Goal: Task Accomplishment & Management: Manage account settings

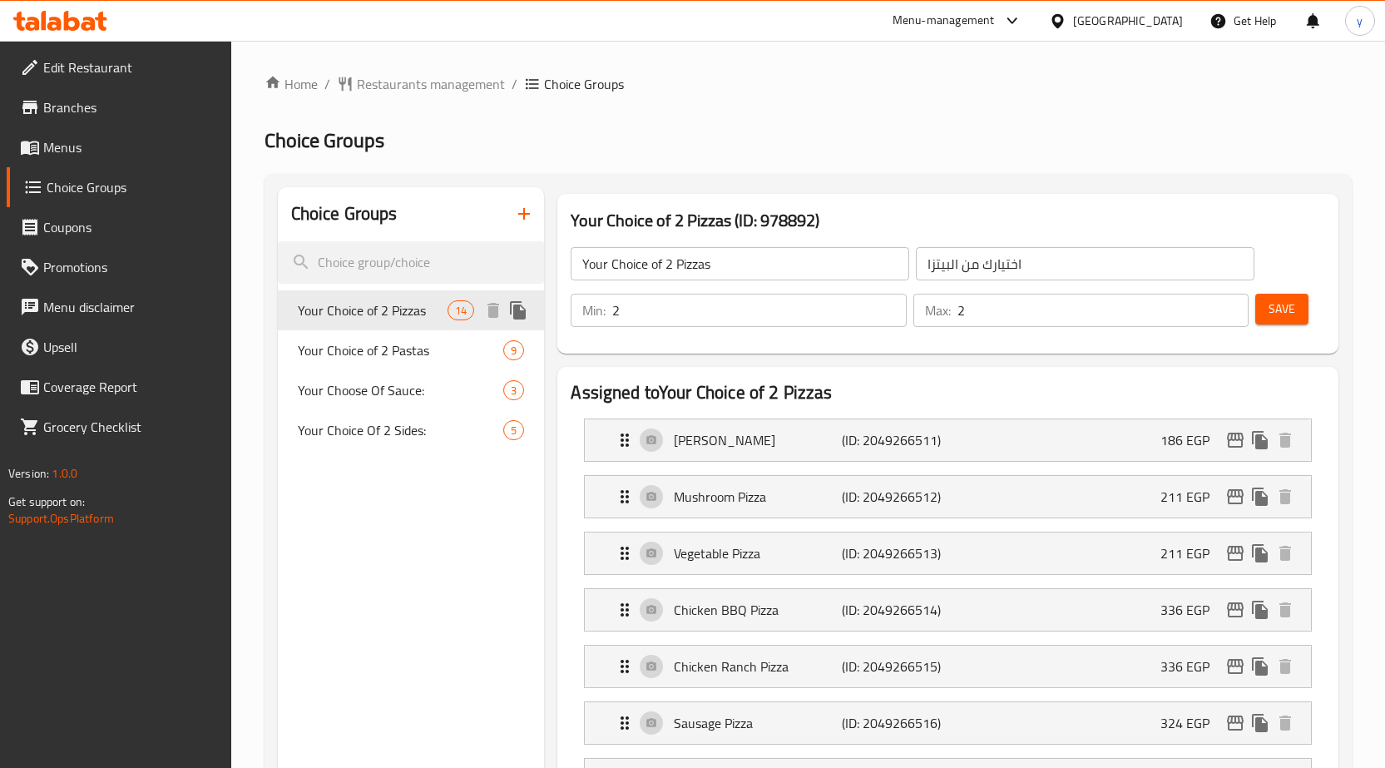
click at [358, 309] on span "Your Choice of 2 Pizzas" at bounding box center [373, 310] width 151 height 20
click at [358, 343] on span "Your Choice of 2 Pastas" at bounding box center [376, 350] width 156 height 20
type input "Your Choice of 2 Pastas"
type input "اختيارك من الباستا"
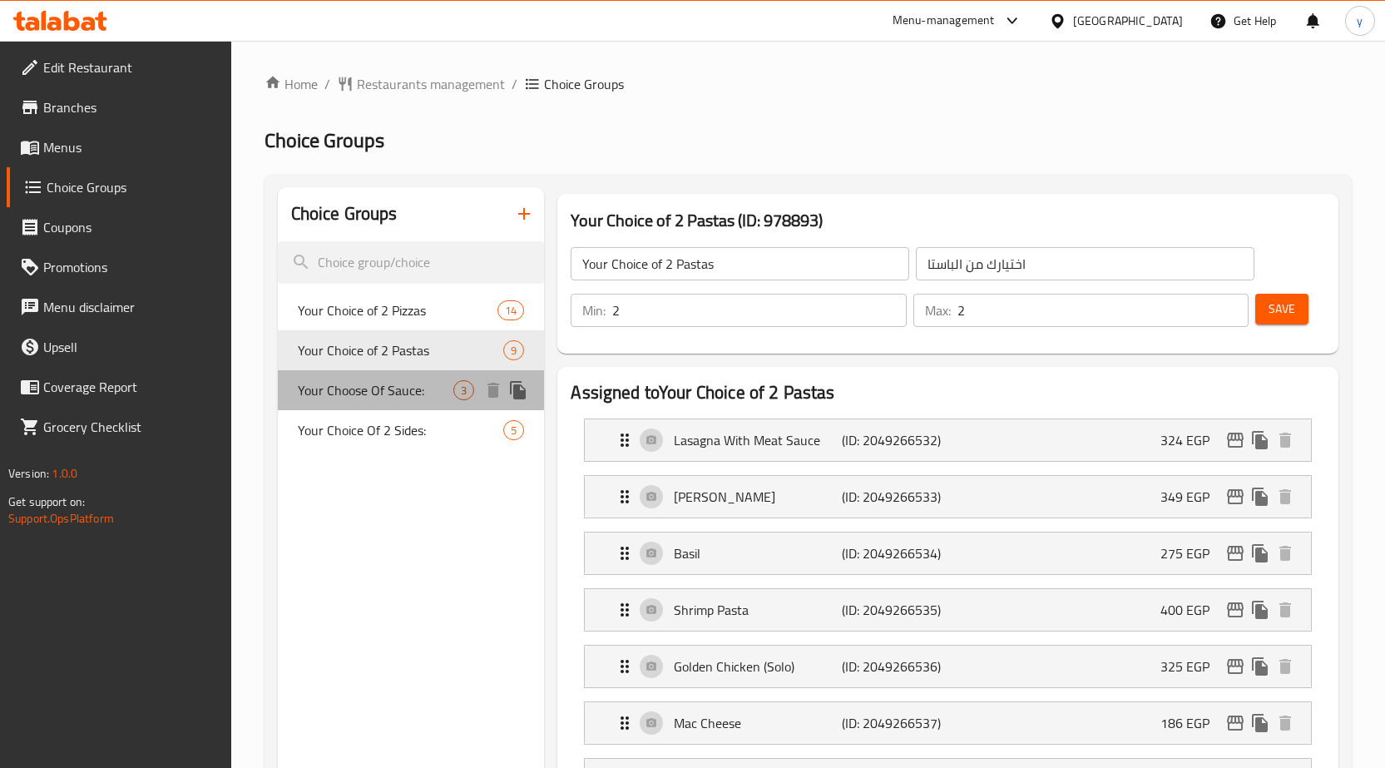
click at [374, 395] on span "Your Choose Of Sauce:" at bounding box center [376, 390] width 156 height 20
type input "Your Choose Of Sauce:"
type input "إختيارك من الصوص:"
type input "1"
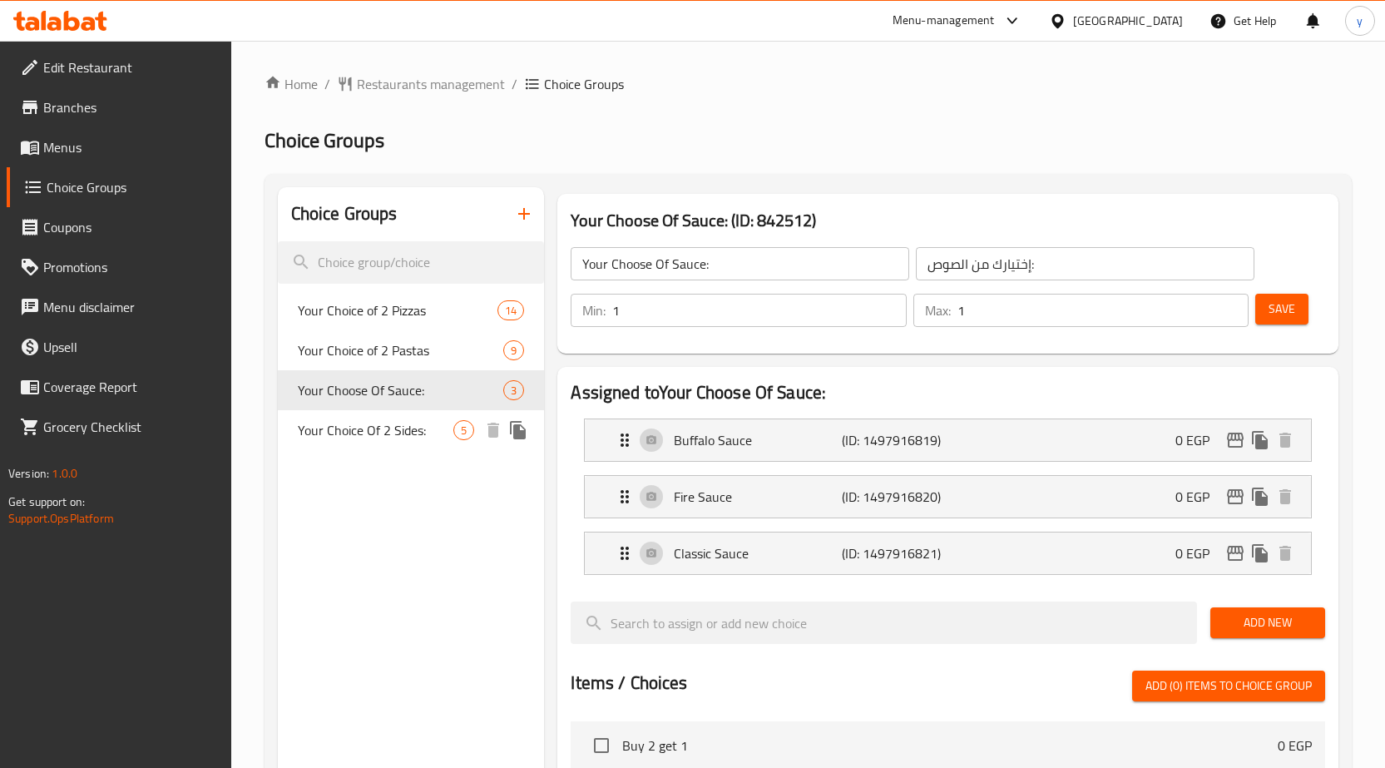
click at [371, 421] on span "Your Choice Of 2 Sides:" at bounding box center [376, 430] width 156 height 20
type input "Your Choice Of 2 Sides:"
type input "اختيارك من طبقين جانبين:"
type input "2"
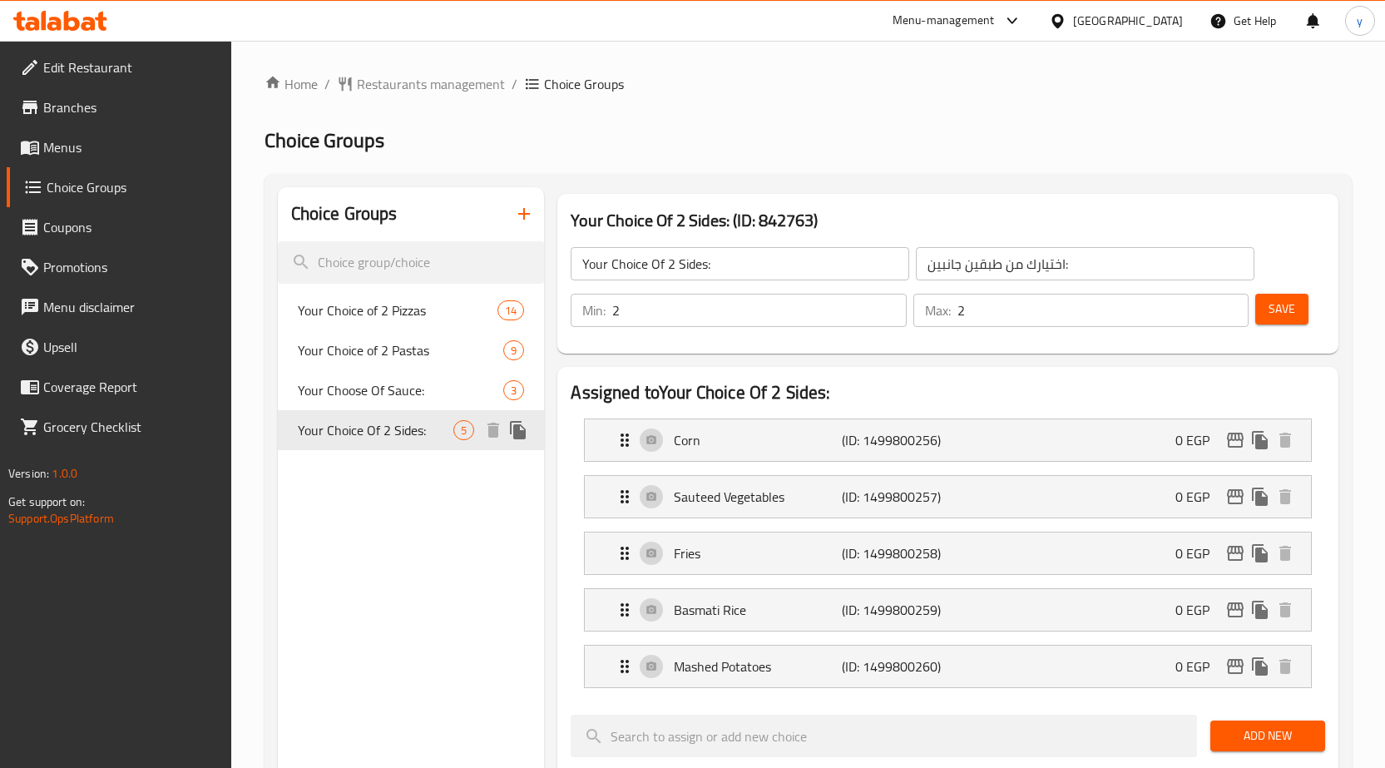
click at [373, 395] on span "Your Choose Of Sauce:" at bounding box center [401, 390] width 206 height 20
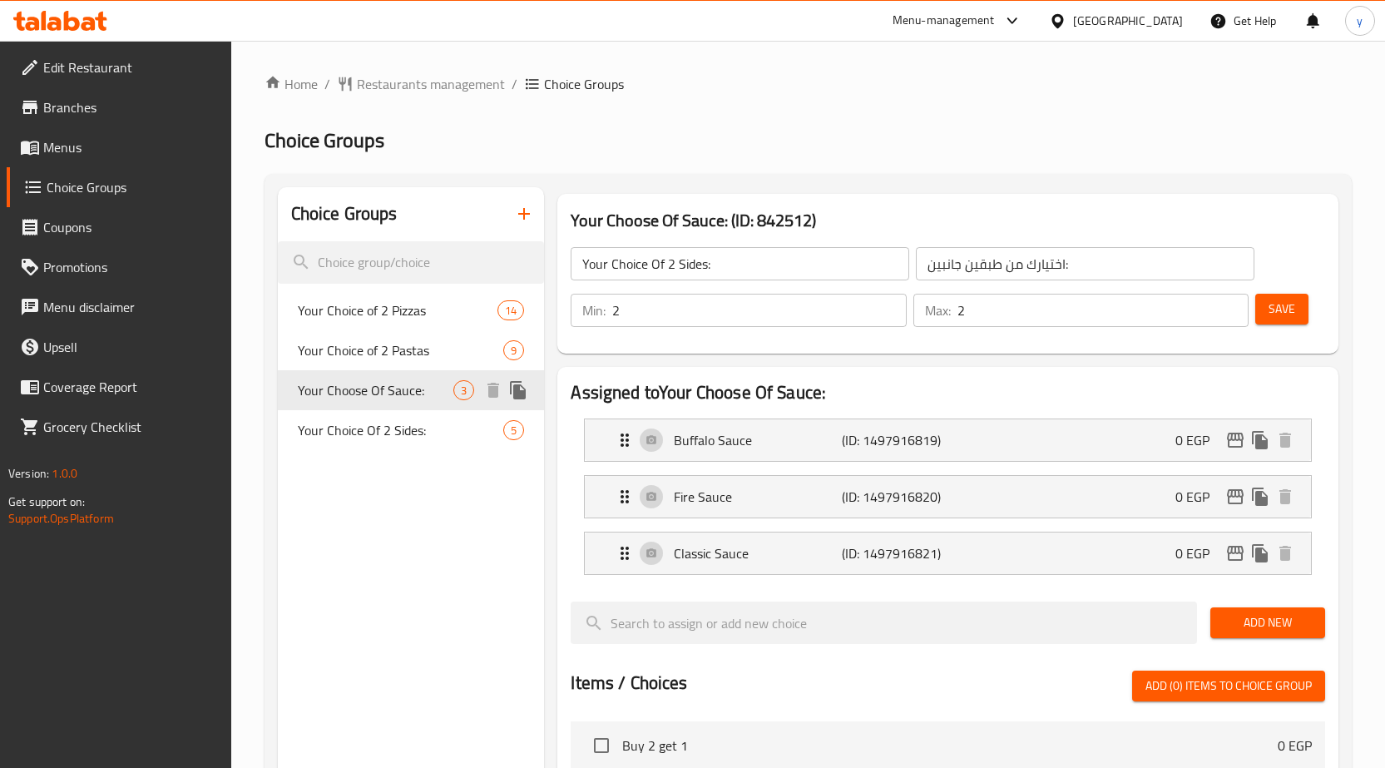
type input "Your Choose Of Sauce:"
type input "إختيارك من الصوص:"
type input "1"
click at [349, 427] on span "Your Choice Of 2 Sides:" at bounding box center [376, 430] width 156 height 20
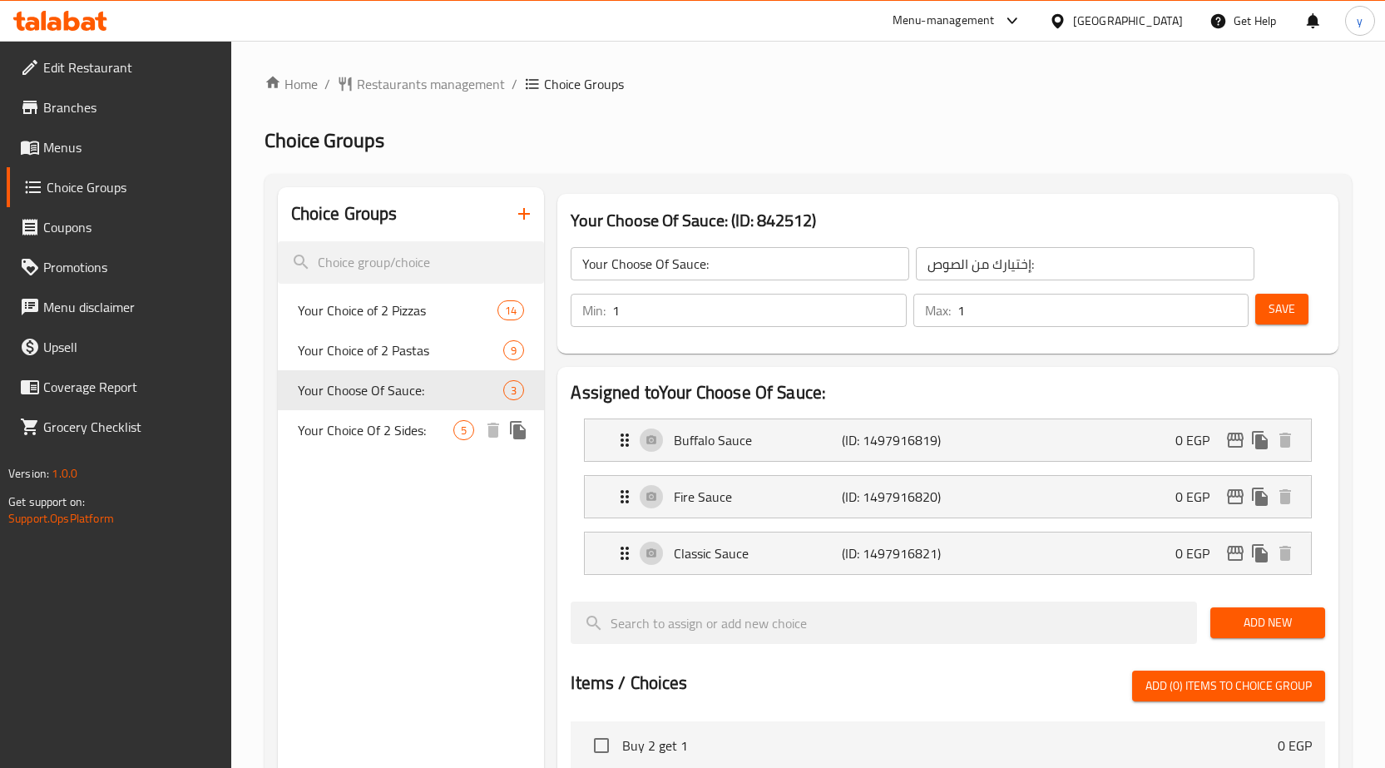
type input "Your Choice Of 2 Sides:"
type input "اختيارك من طبقين جانبين:"
type input "2"
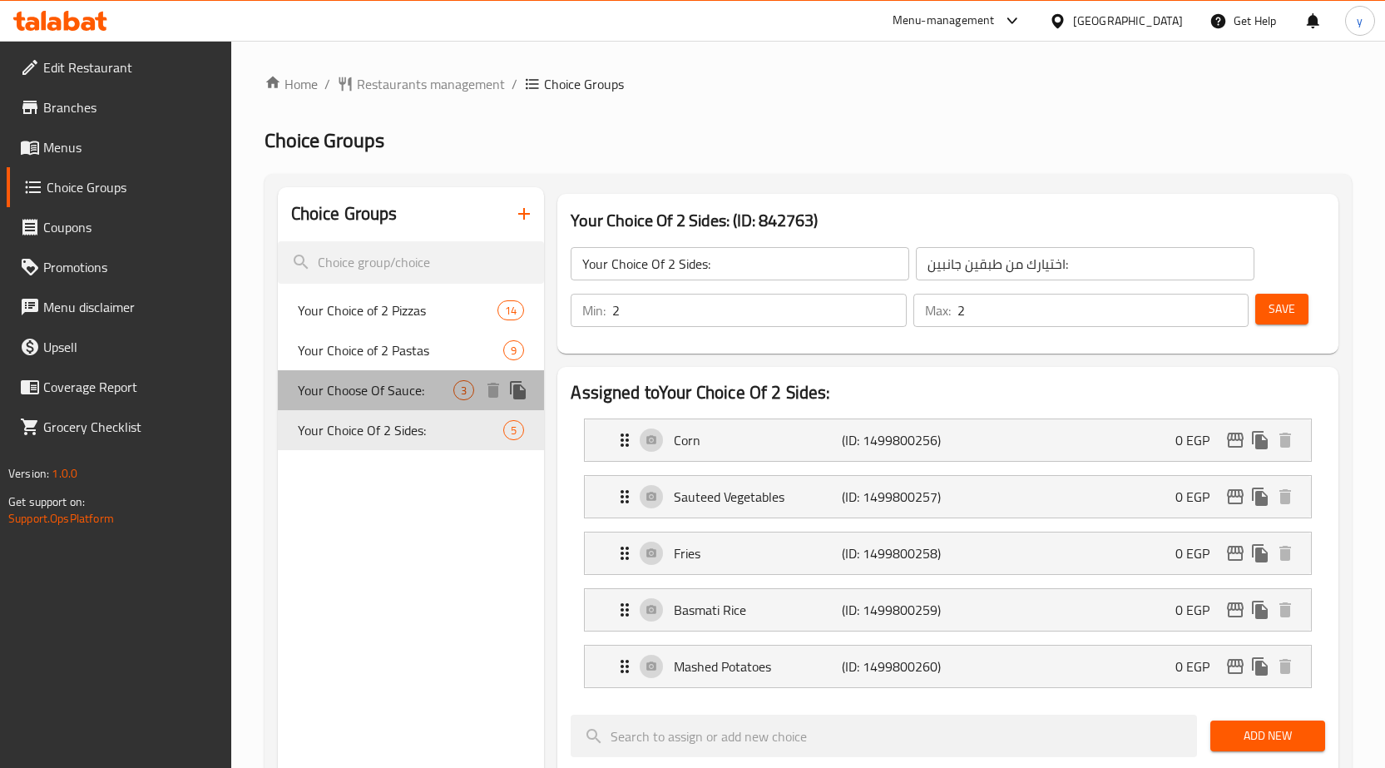
click at [354, 397] on span "Your Choose Of Sauce:" at bounding box center [376, 390] width 156 height 20
type input "Your Choose Of Sauce:"
type input "إختيارك من الصوص:"
type input "1"
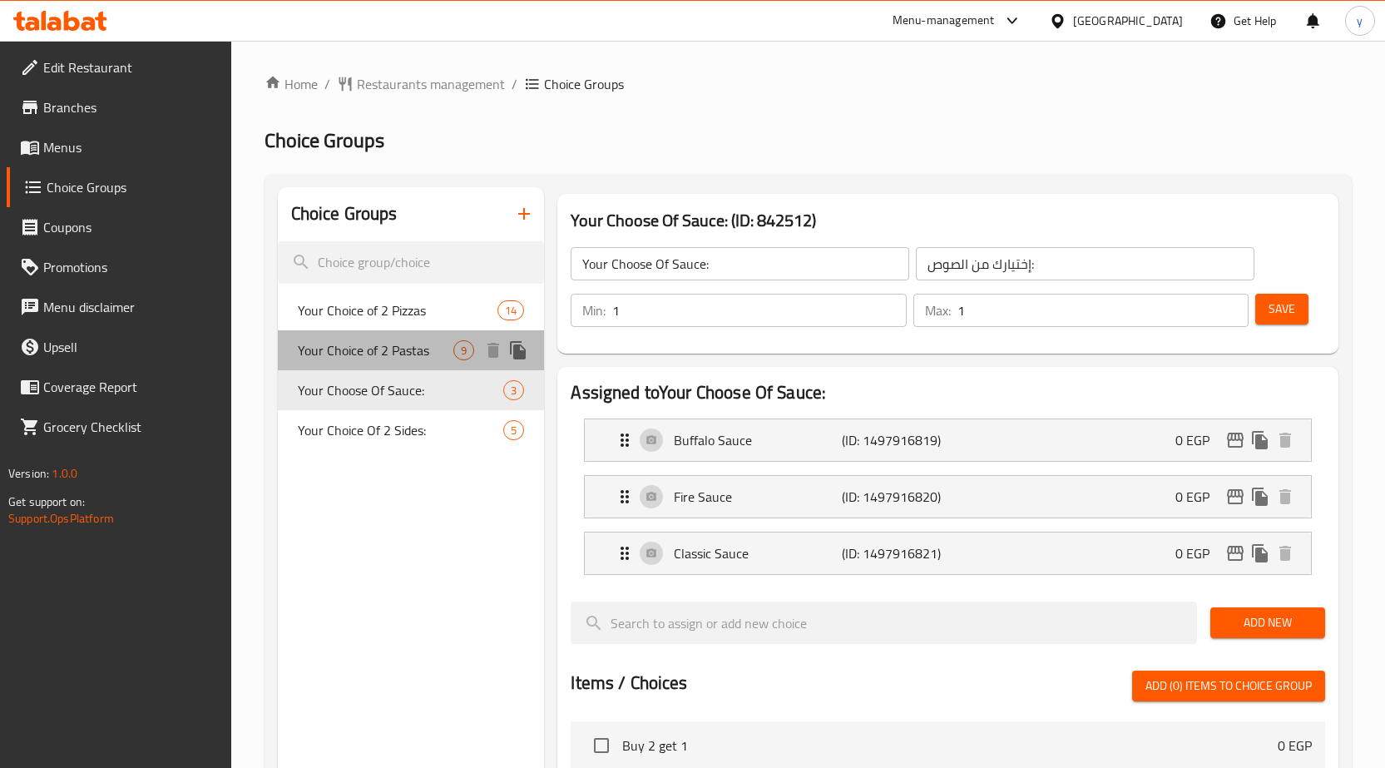
click at [363, 348] on span "Your Choice of 2 Pastas" at bounding box center [376, 350] width 156 height 20
type input "Your Choice of 2 Pastas"
type input "اختيارك من الباستا"
type input "2"
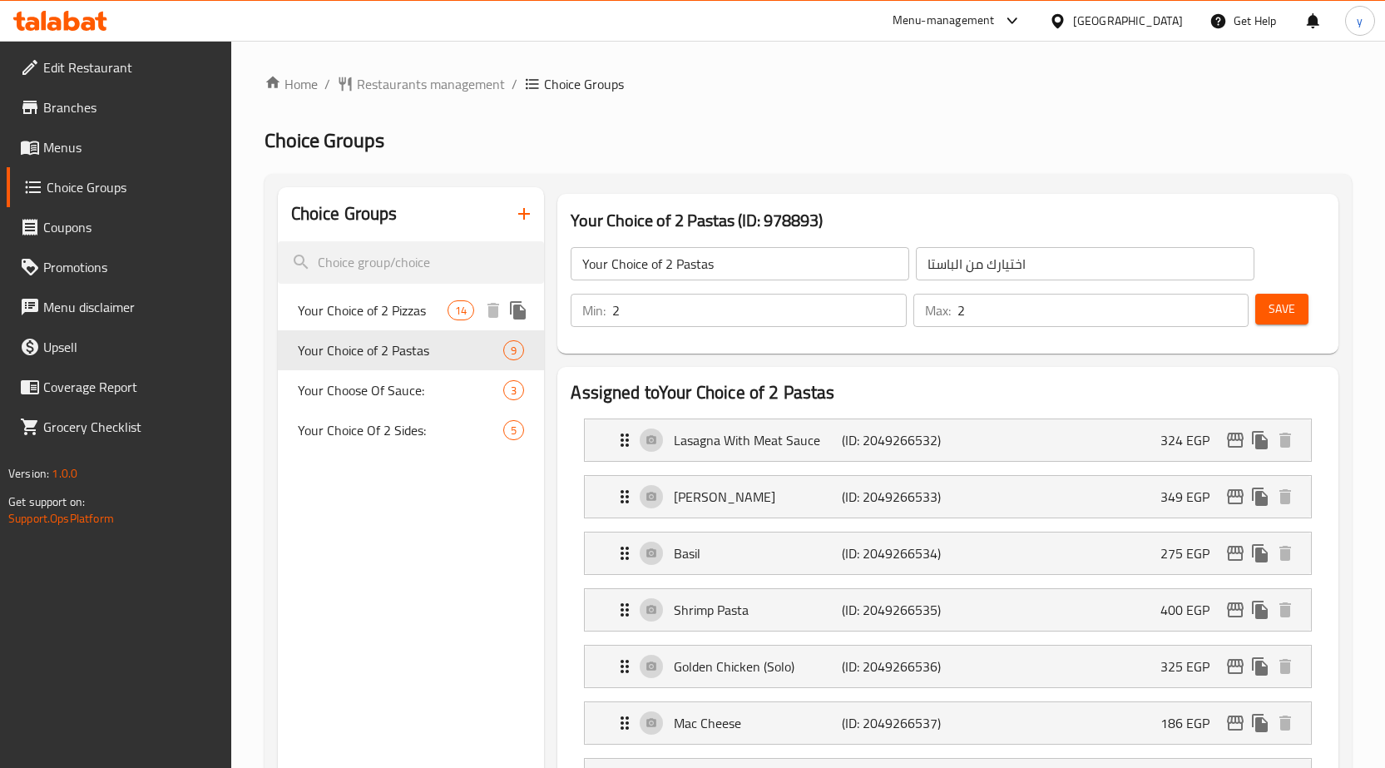
click at [371, 304] on span "Your Choice of 2 Pizzas" at bounding box center [373, 310] width 151 height 20
type input "Your Choice of 2 Pizzas"
type input "اختيارك من البيتزا"
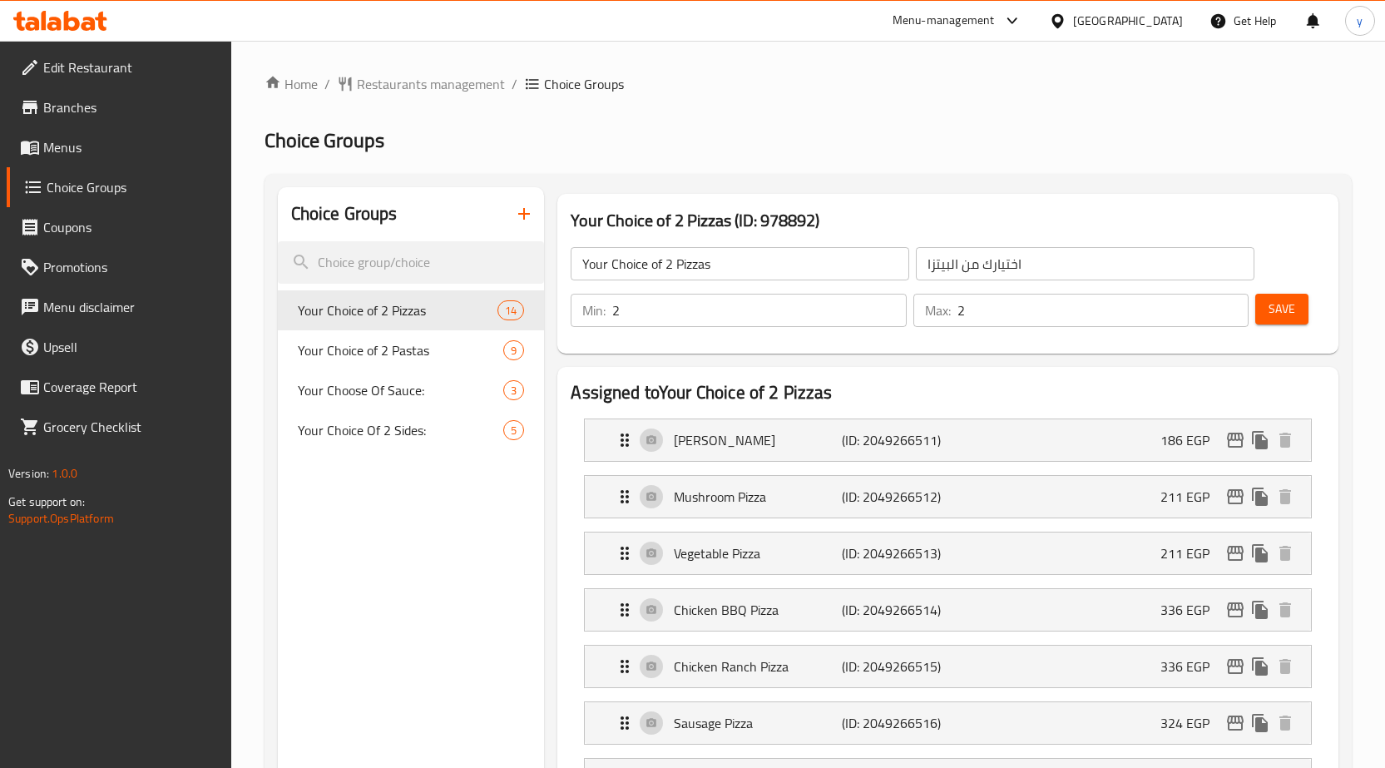
click at [393, 305] on span "Your Choice of 2 Pizzas" at bounding box center [373, 310] width 151 height 20
click at [337, 351] on span "Your Choice of 2 Pastas" at bounding box center [376, 350] width 156 height 20
type input "Your Choice of 2 Pastas"
type input "اختيارك من الباستا"
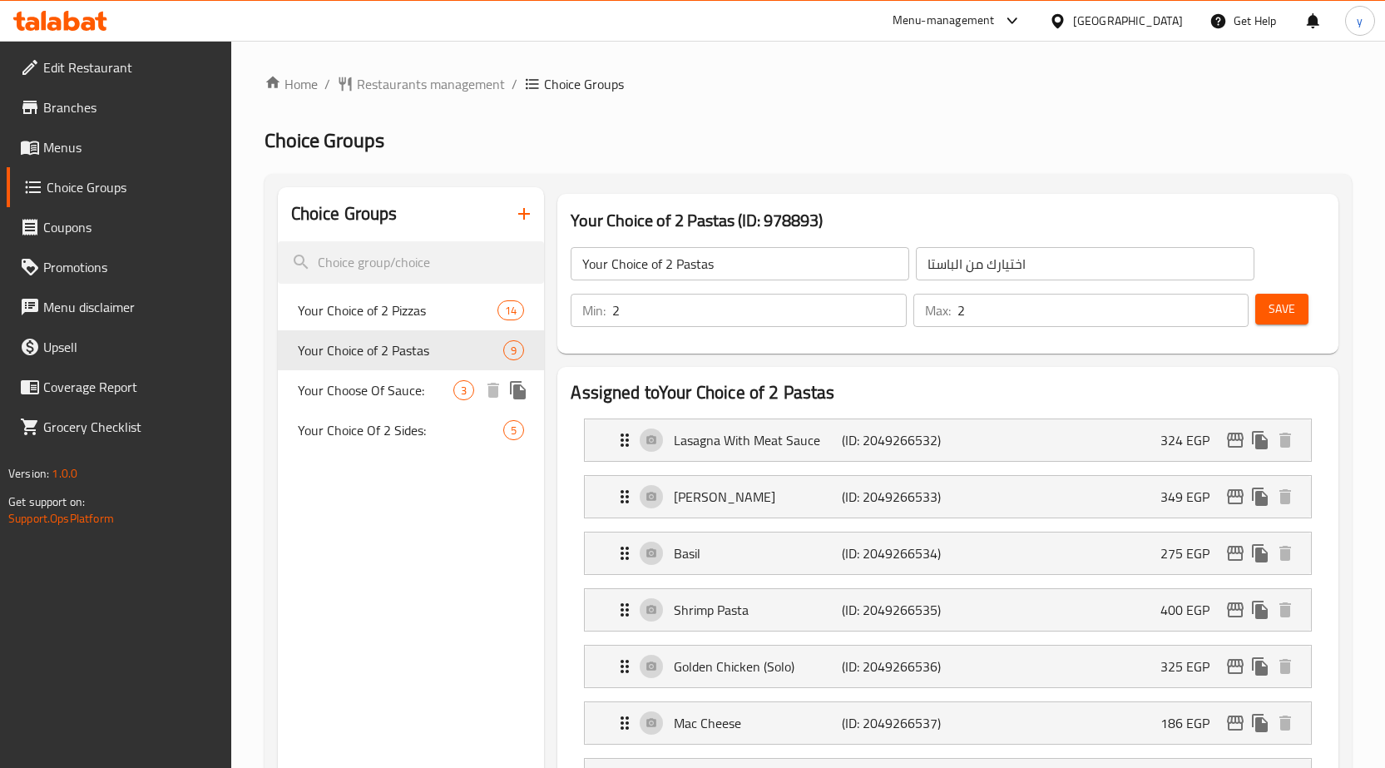
click at [379, 387] on span "Your Choose Of Sauce:" at bounding box center [376, 390] width 156 height 20
type input "Your Choose Of Sauce:"
type input "إختيارك من الصوص:"
type input "1"
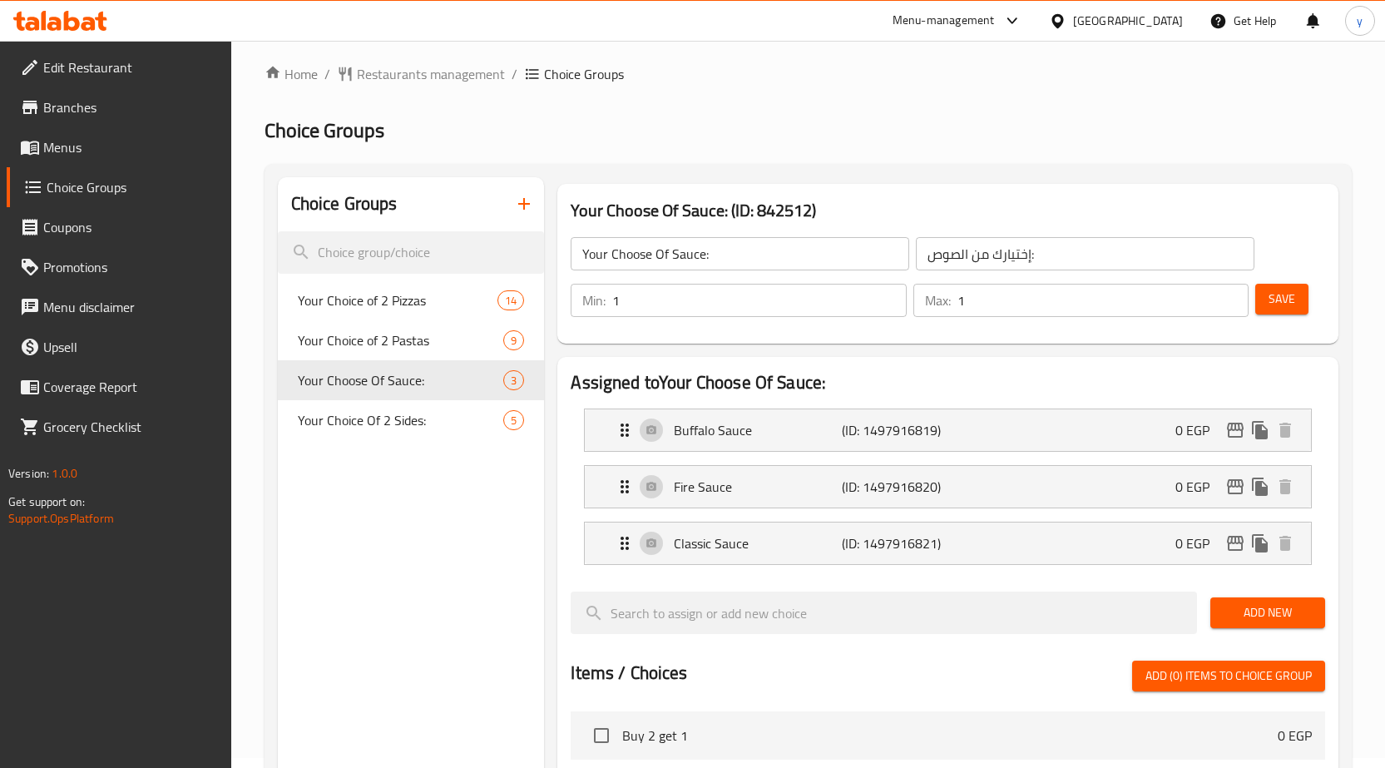
scroll to position [8, 0]
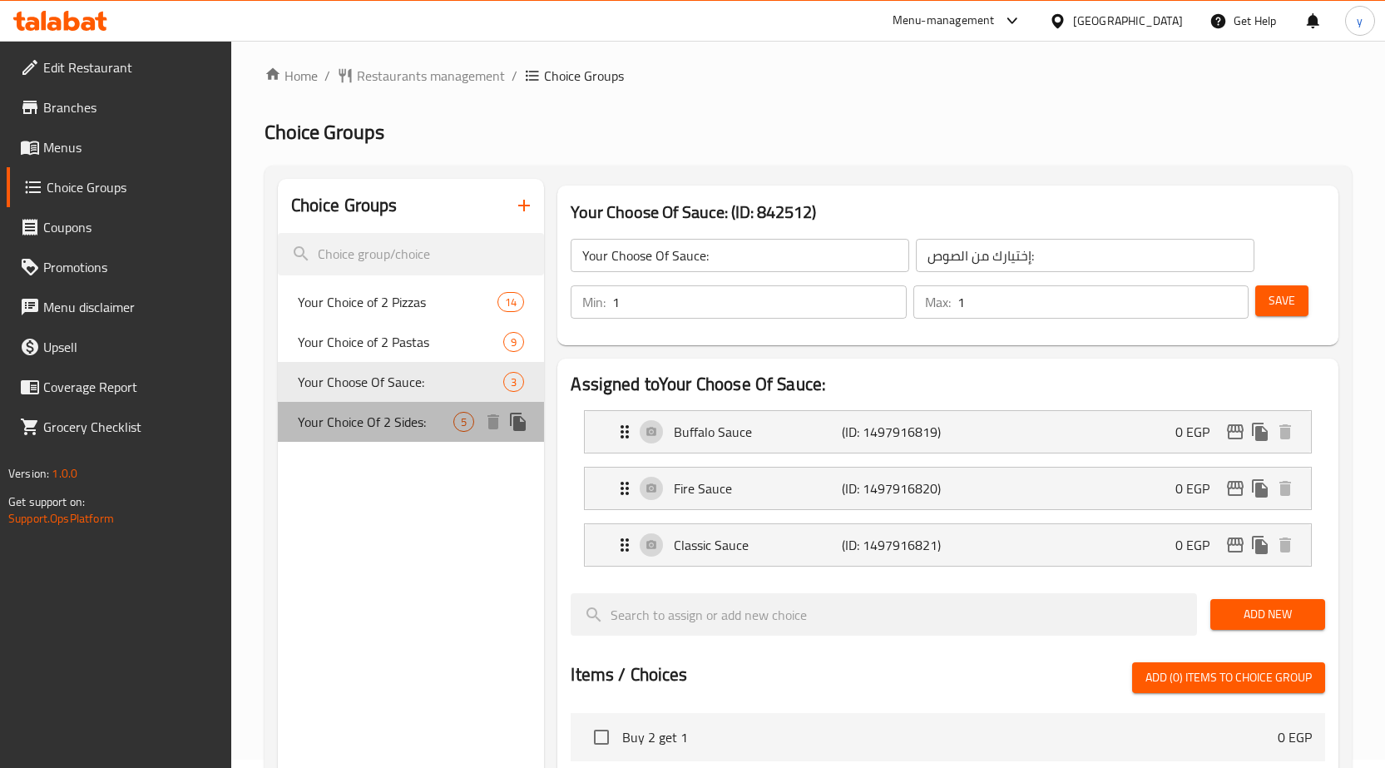
drag, startPoint x: 378, startPoint y: 420, endPoint x: 483, endPoint y: 396, distance: 108.3
click at [378, 421] on span "Your Choice Of 2 Sides:" at bounding box center [376, 422] width 156 height 20
type input "Your Choice Of 2 Sides:"
type input "اختيارك من طبقين جانبين:"
type input "2"
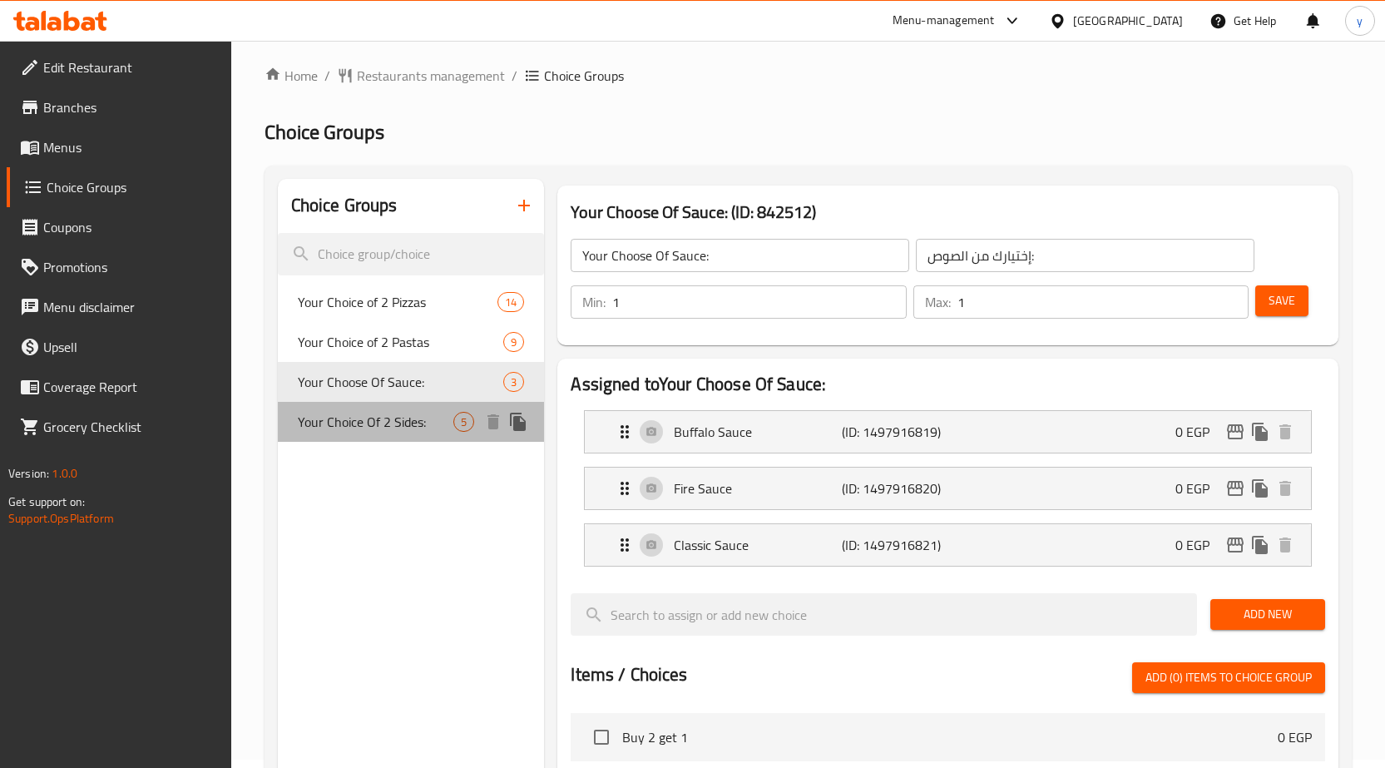
type input "2"
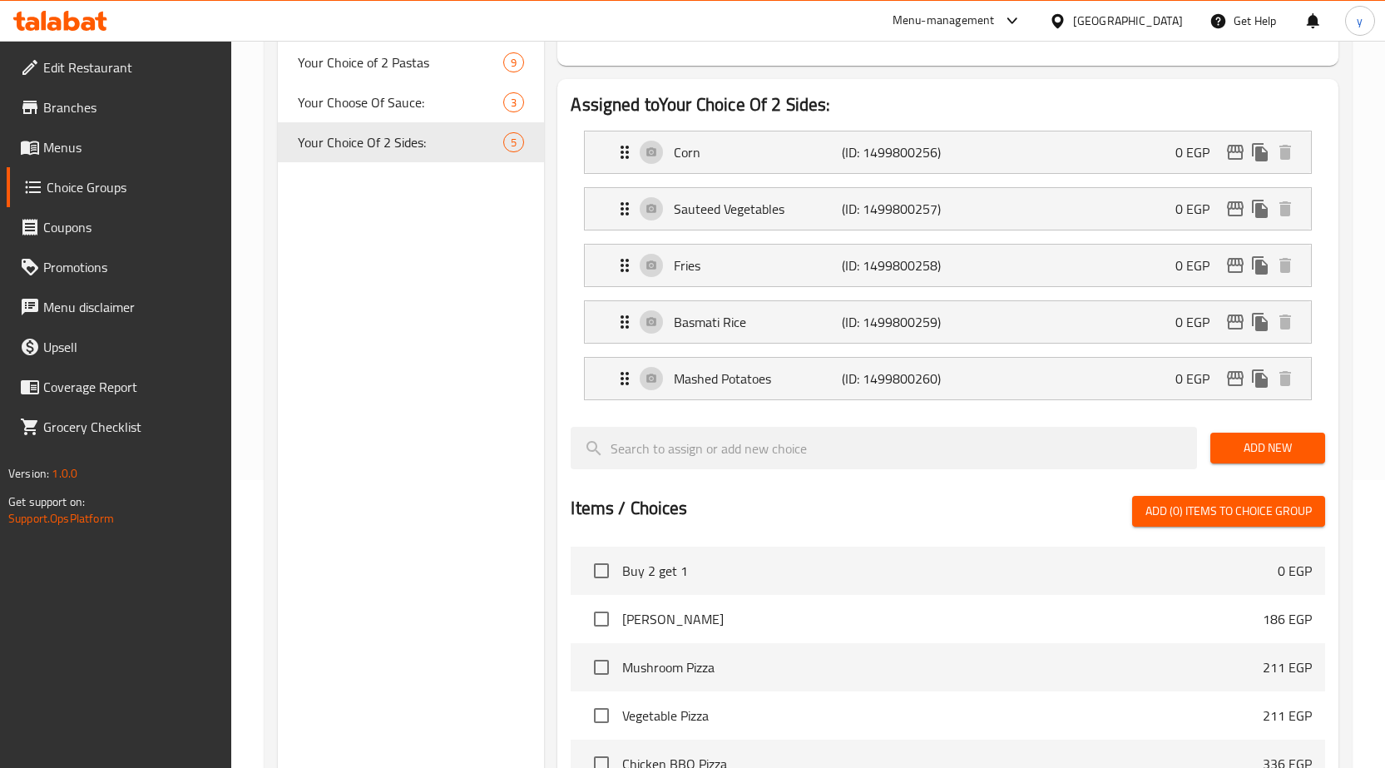
scroll to position [0, 0]
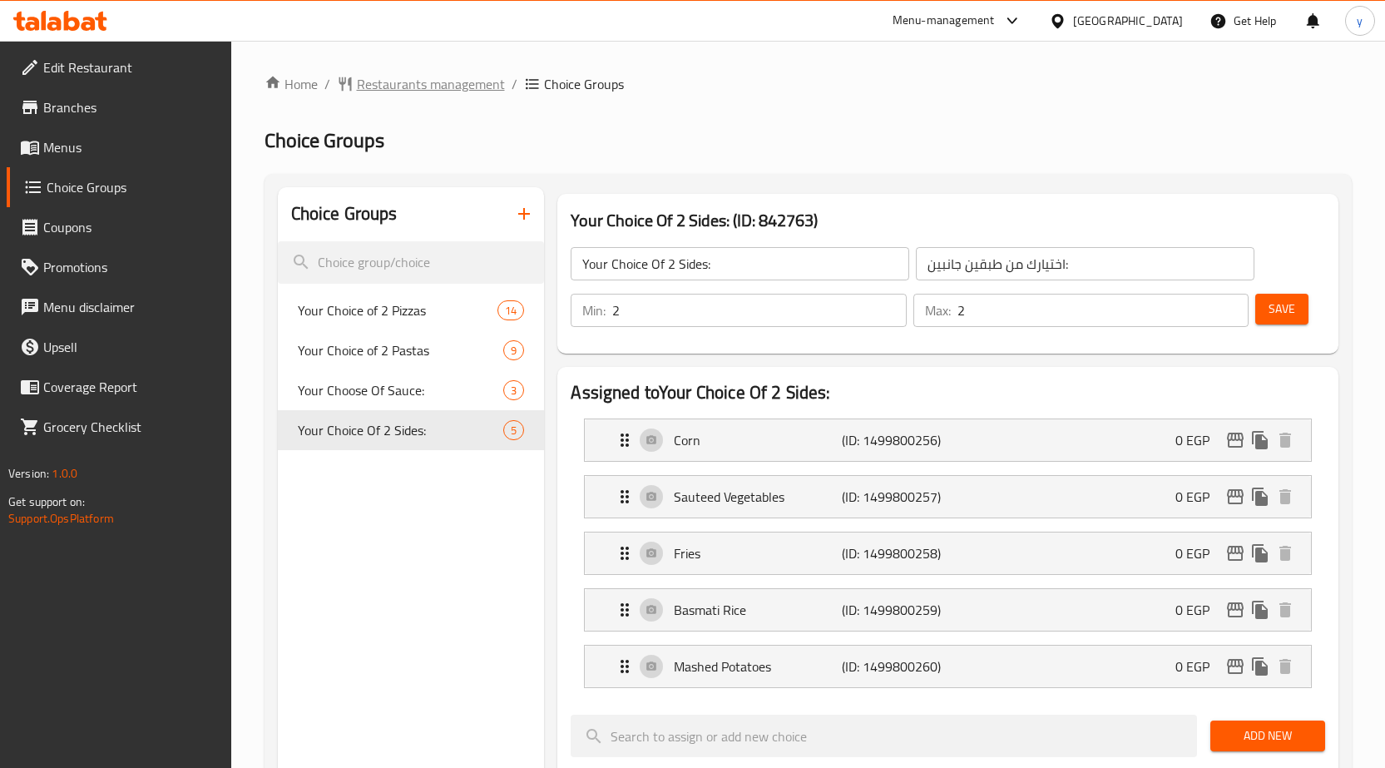
click at [404, 85] on span "Restaurants management" at bounding box center [431, 84] width 148 height 20
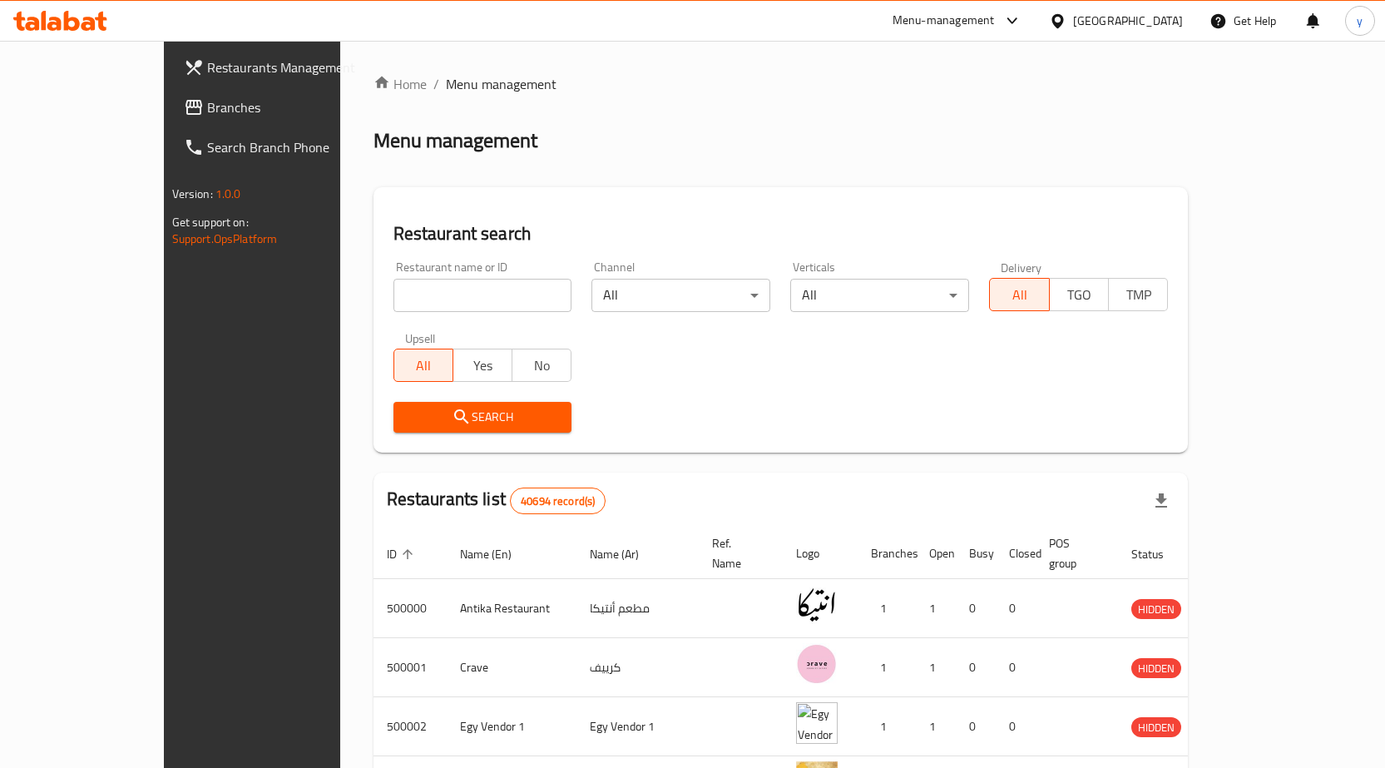
click at [207, 113] on span "Branches" at bounding box center [294, 107] width 175 height 20
